Goal: Task Accomplishment & Management: Manage account settings

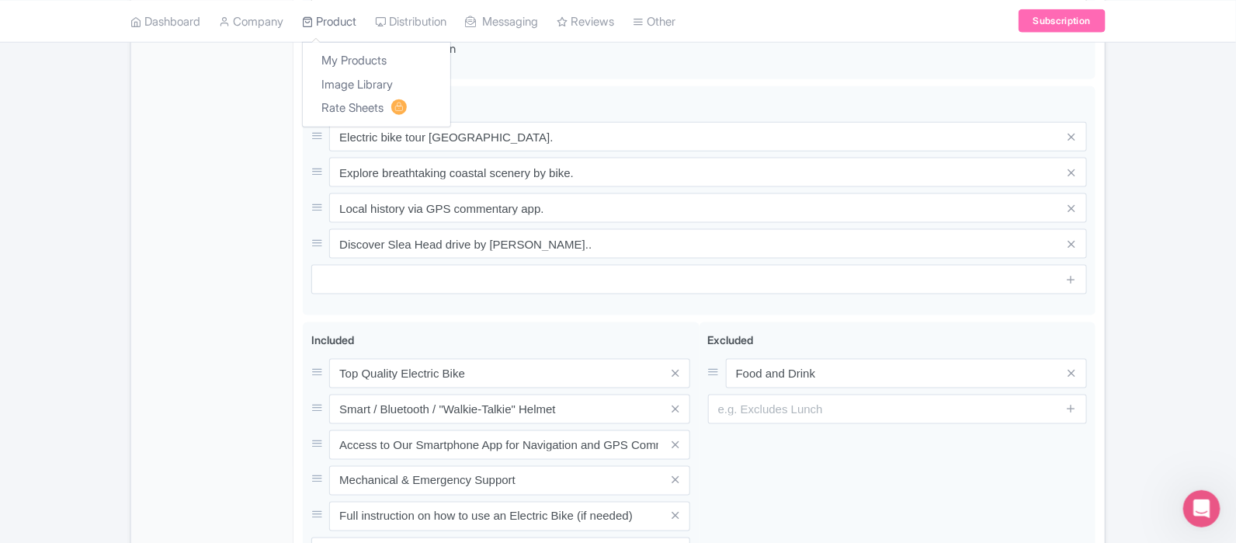
scroll to position [776, 0]
click at [347, 21] on link "Product" at bounding box center [329, 21] width 54 height 43
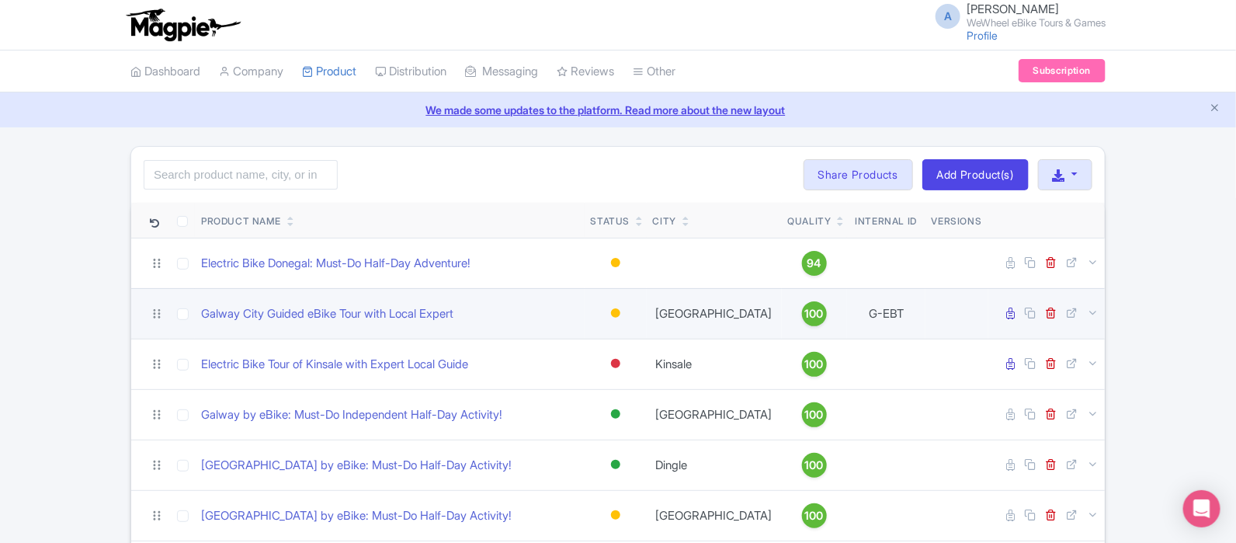
scroll to position [193, 0]
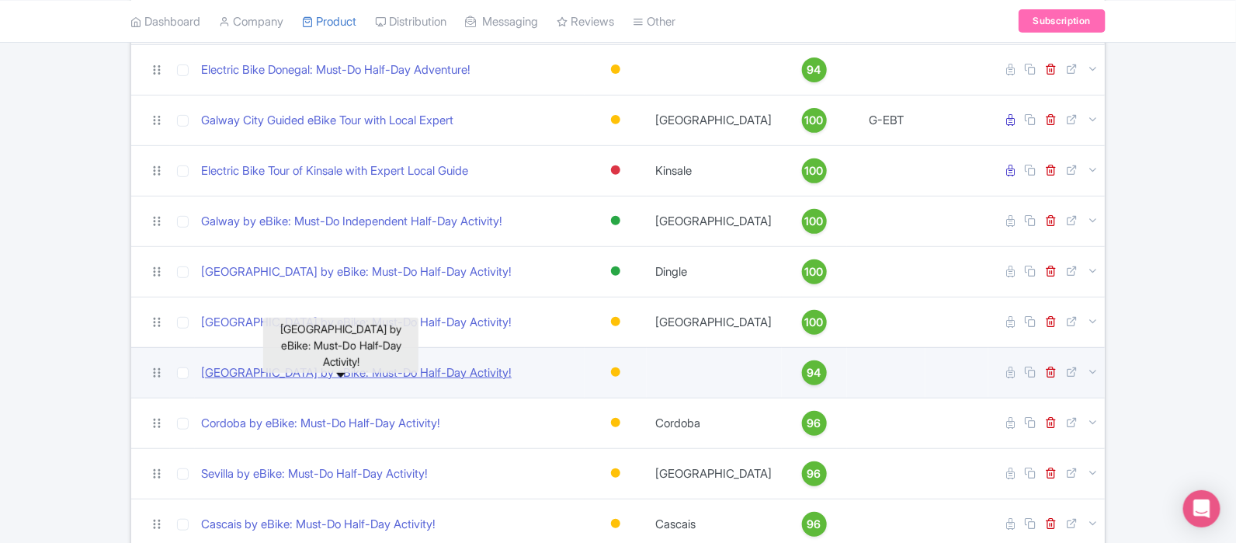
click at [382, 367] on link "[GEOGRAPHIC_DATA] by eBike: Must-Do Half-Day Activity!" at bounding box center [356, 373] width 311 height 18
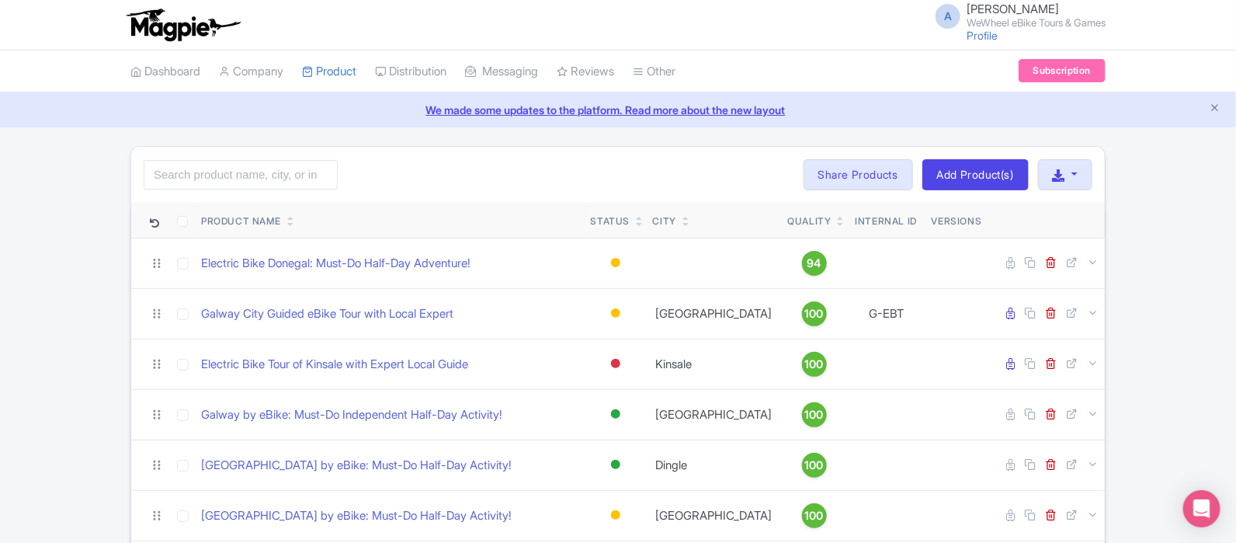
click at [838, 217] on link at bounding box center [841, 223] width 7 height 12
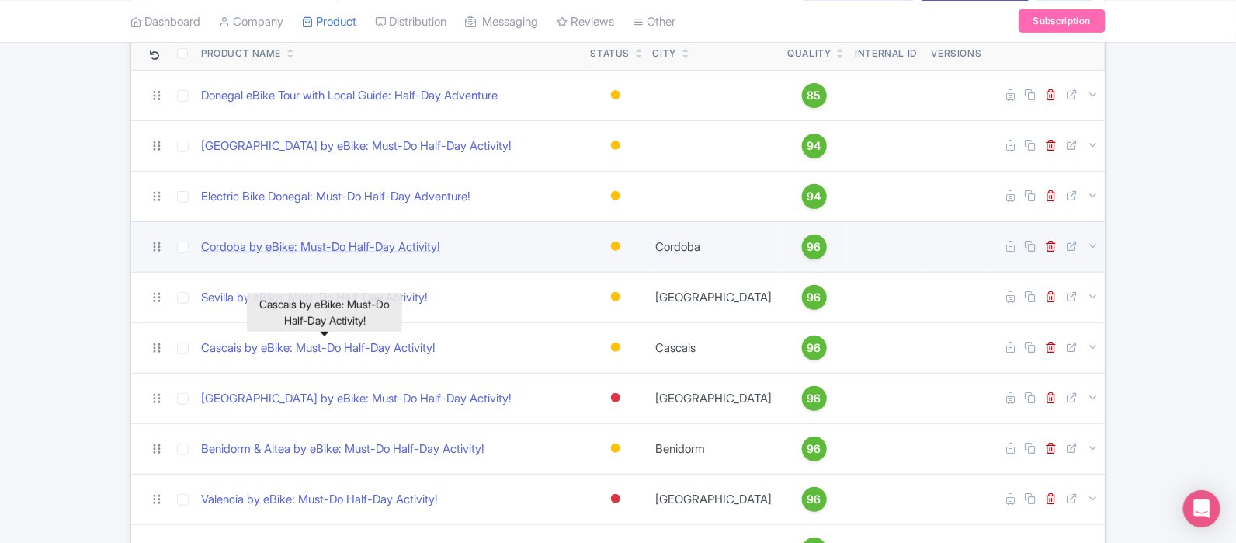
scroll to position [193, 0]
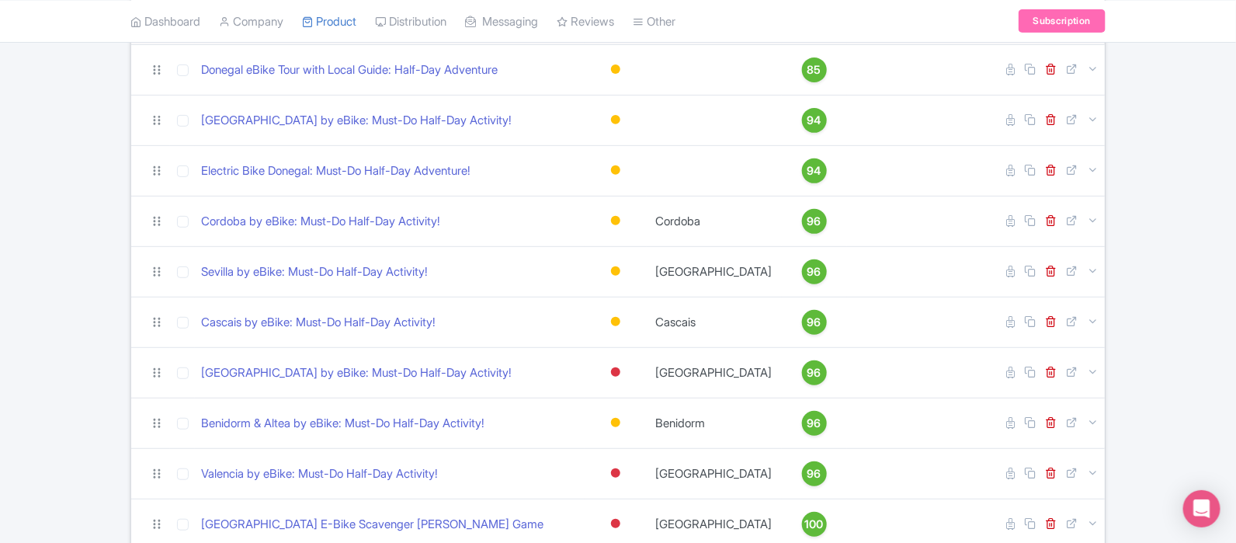
click at [92, 126] on div "Search Bulk Actions Delete Add to Collection Share Products Add to Collection C…" at bounding box center [618, 378] width 1236 height 850
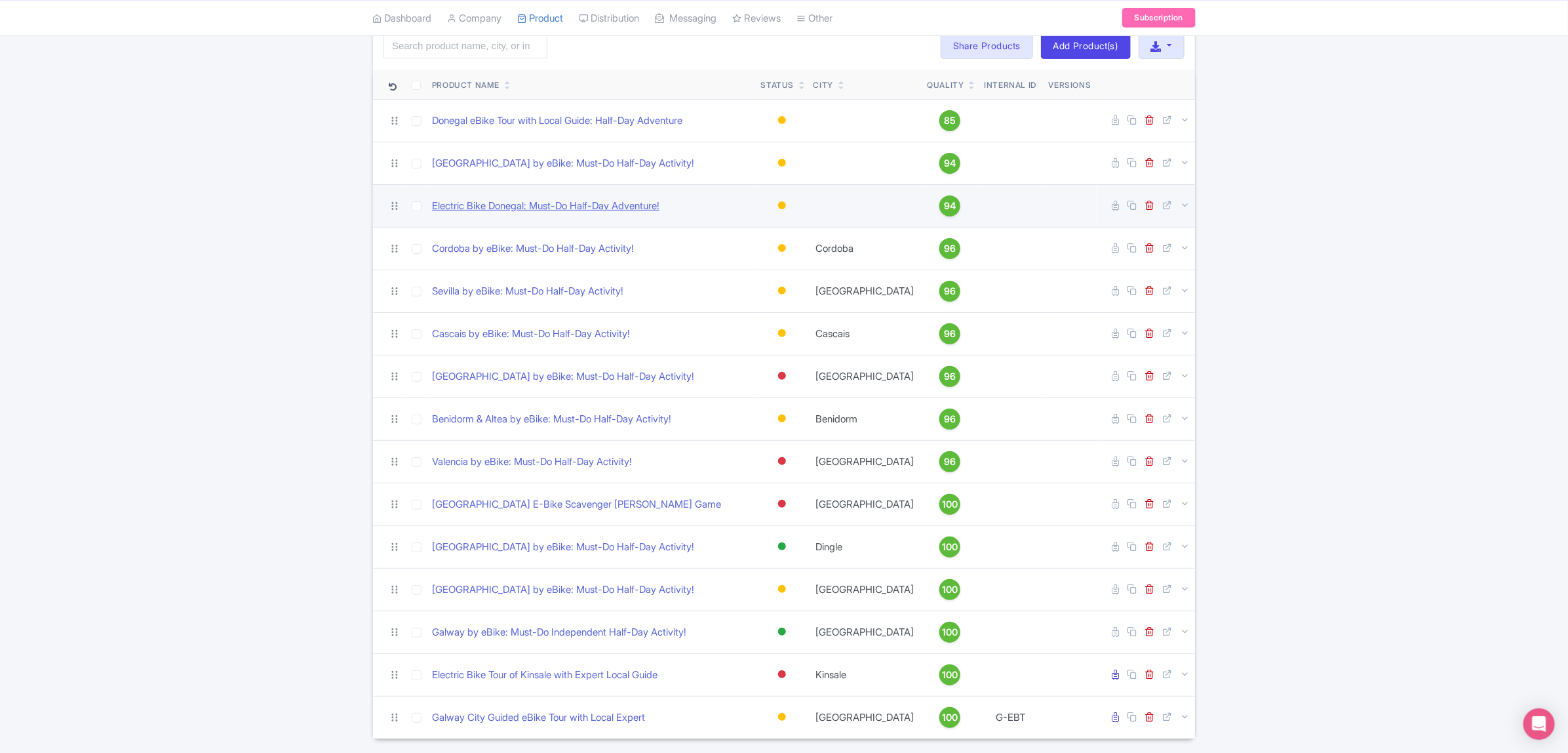
scroll to position [64, 0]
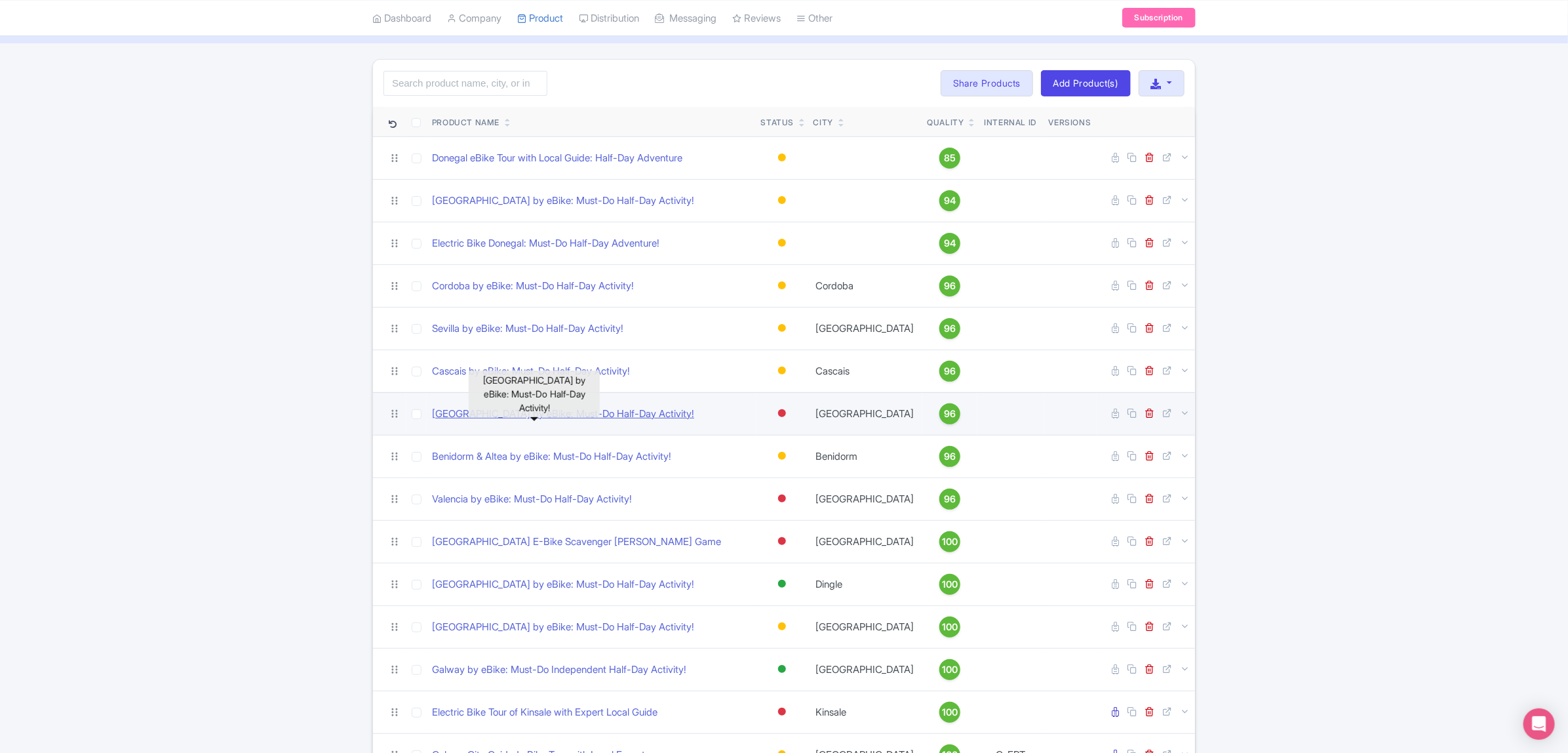
click at [519, 410] on link "[GEOGRAPHIC_DATA] by eBike: Must-Do Half-Day Activity!" at bounding box center [563, 414] width 262 height 15
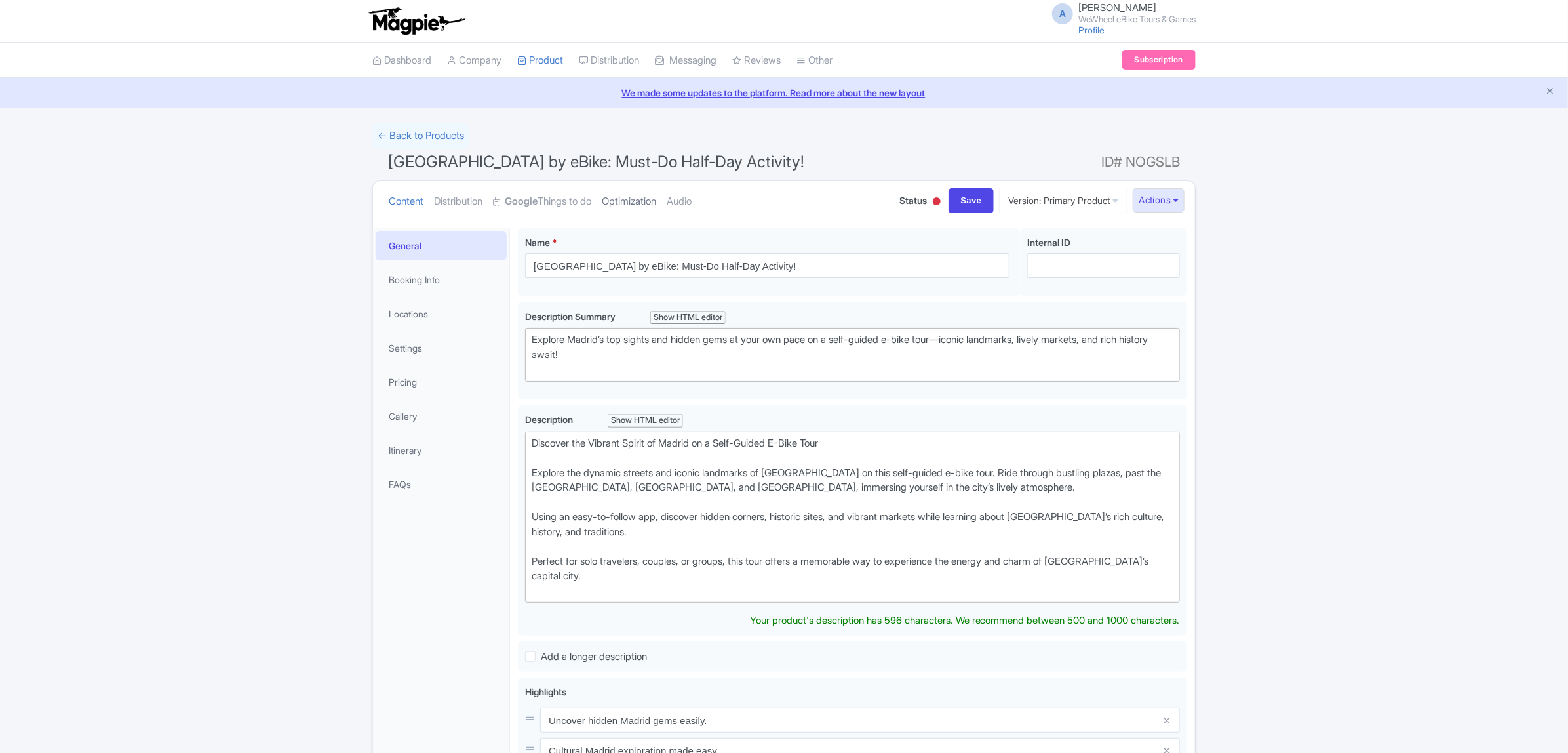
click at [644, 201] on link "Optimization" at bounding box center [629, 201] width 54 height 41
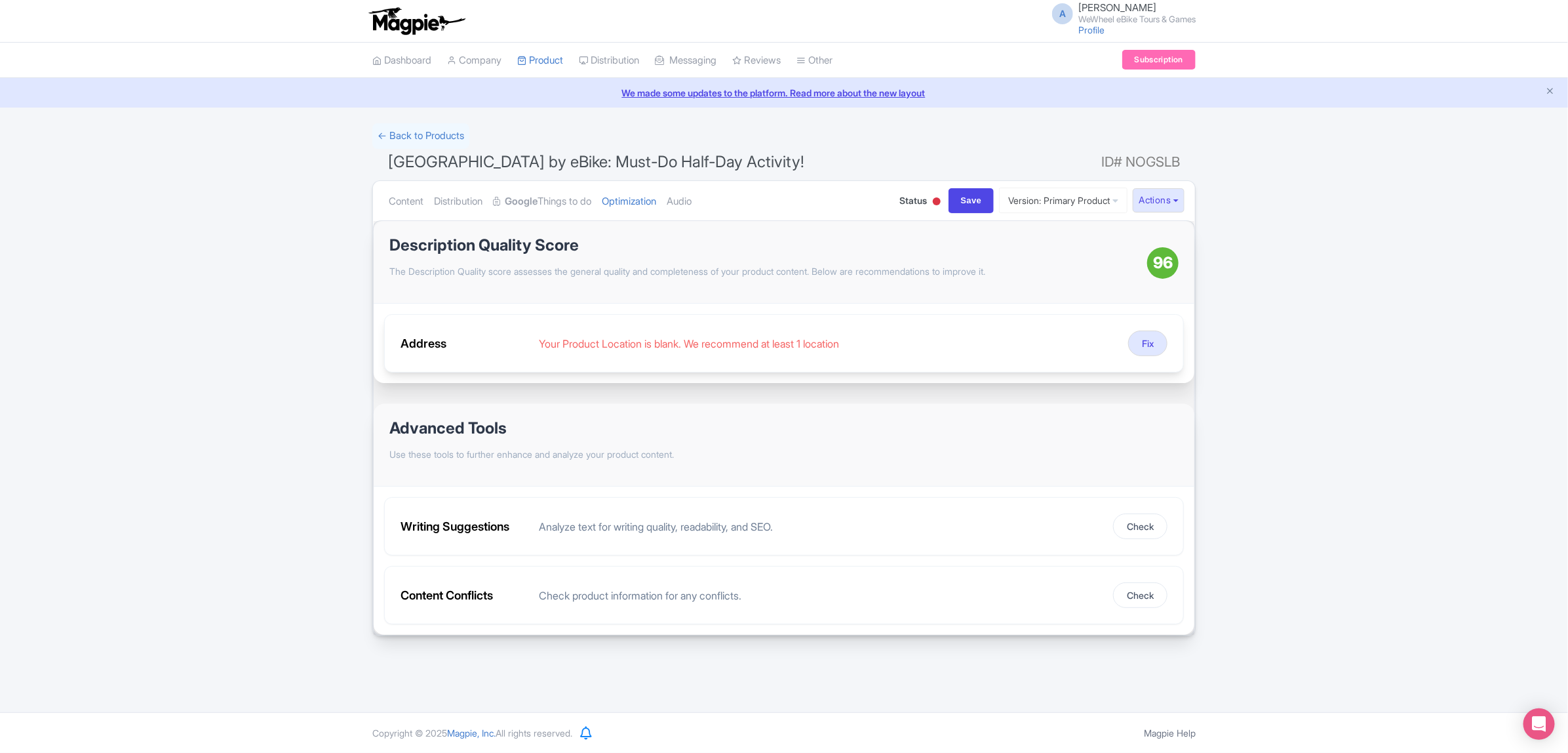
drag, startPoint x: 1165, startPoint y: 339, endPoint x: 1122, endPoint y: 356, distance: 46.2
click at [1164, 339] on link "Fix" at bounding box center [1148, 343] width 40 height 25
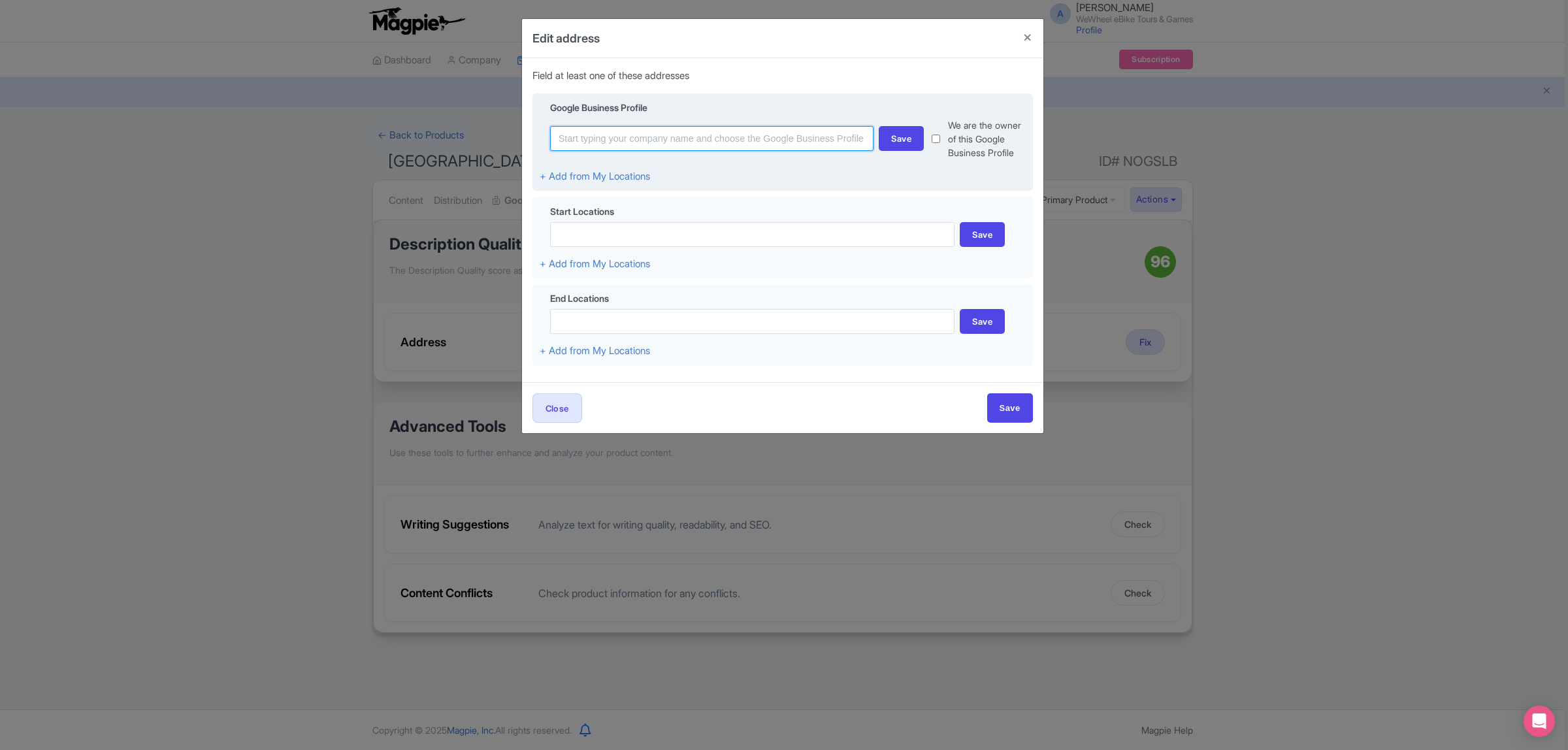
click at [614, 139] on input at bounding box center [712, 139] width 324 height 25
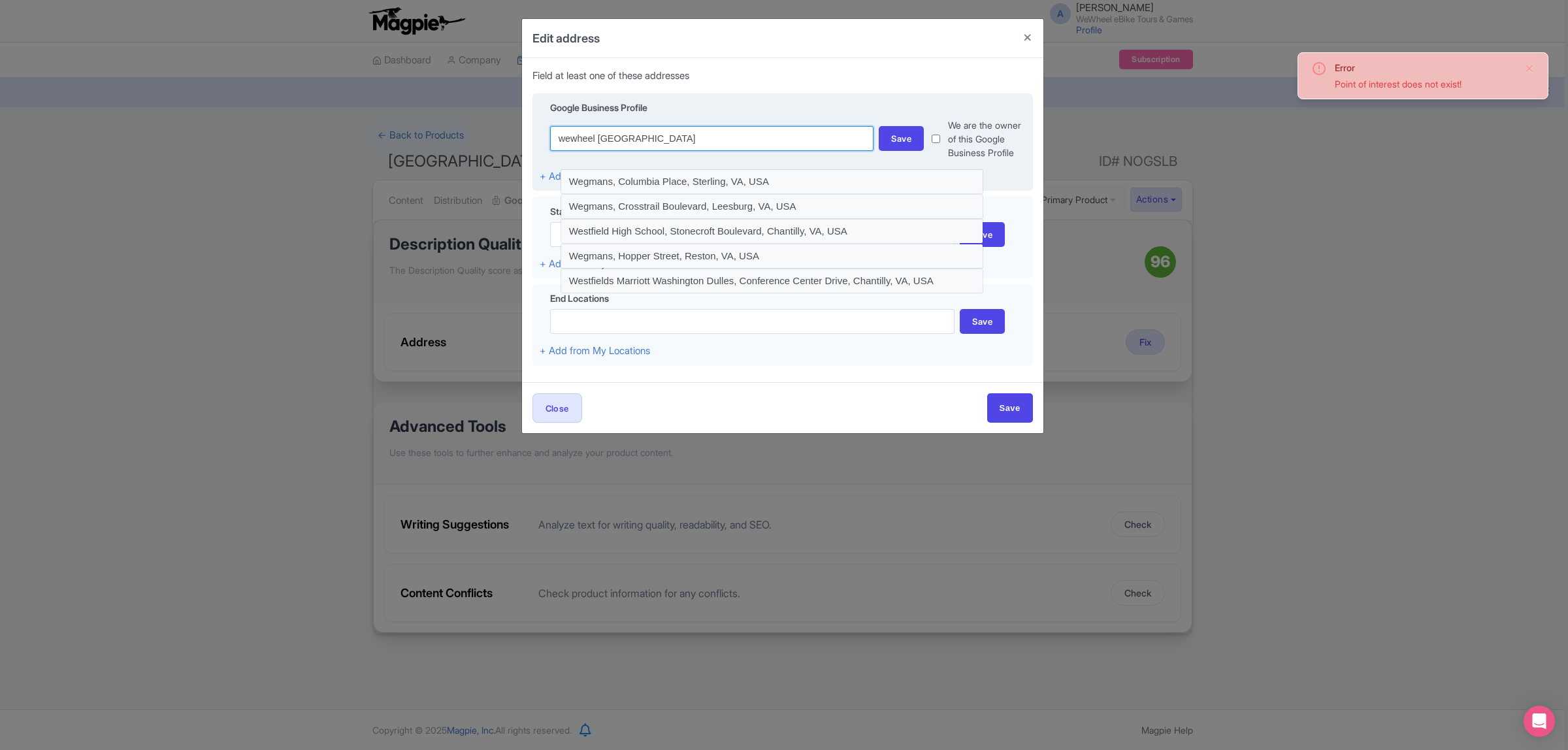
type input "wewheel madrid"
click at [987, 393] on input "Save" at bounding box center [1009, 408] width 45 height 29
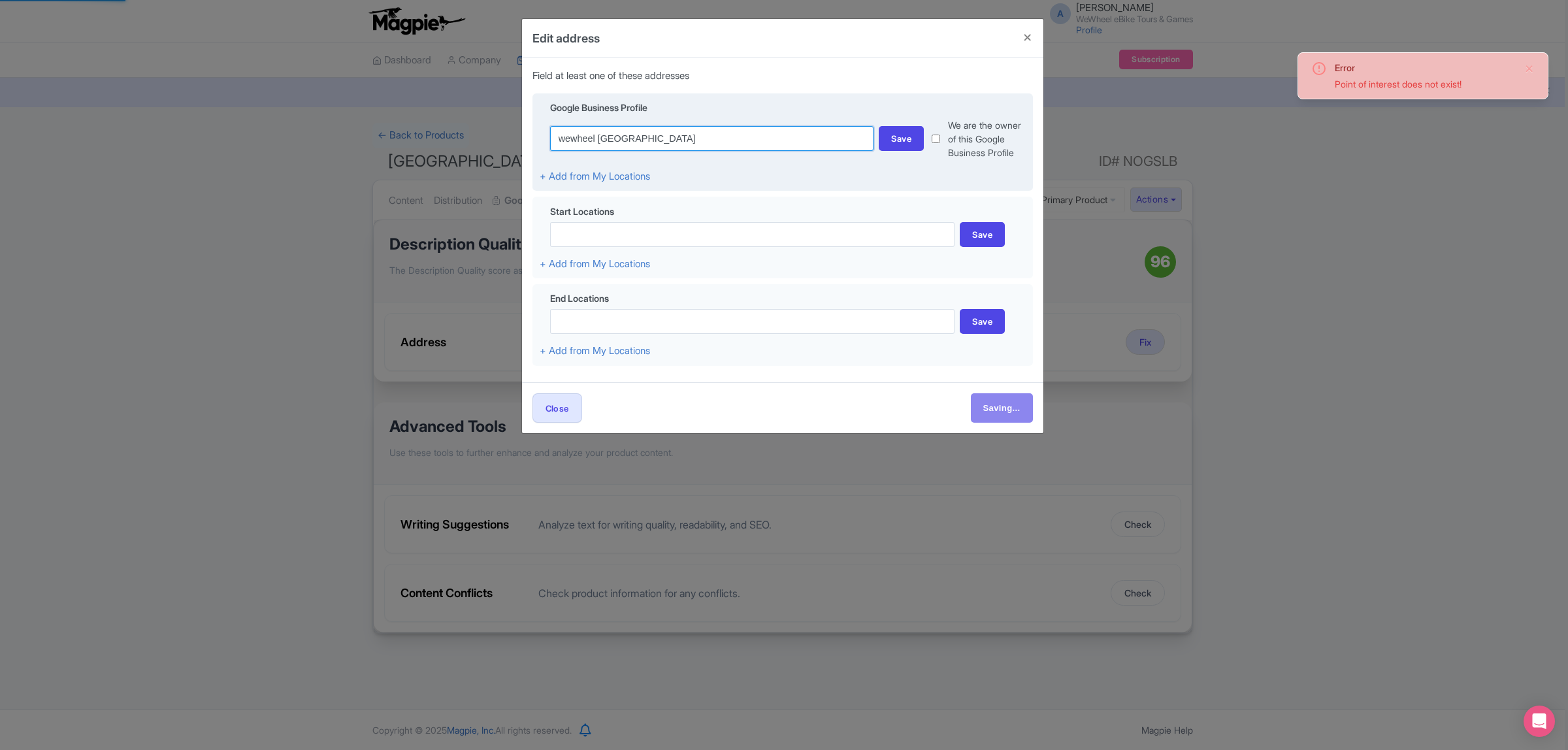
type input "Save"
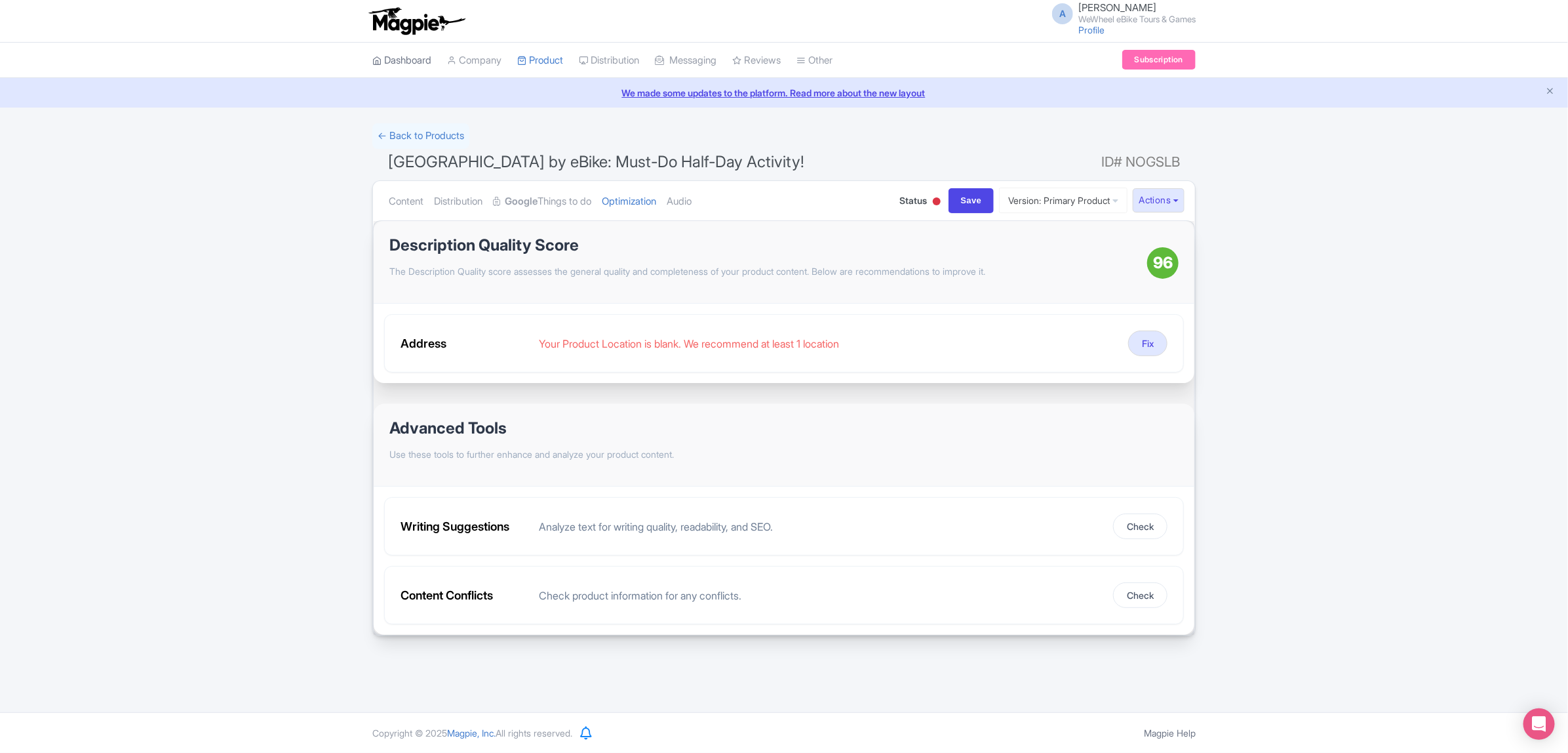
click at [404, 51] on link "Dashboard" at bounding box center [402, 60] width 59 height 36
